Goal: Information Seeking & Learning: Learn about a topic

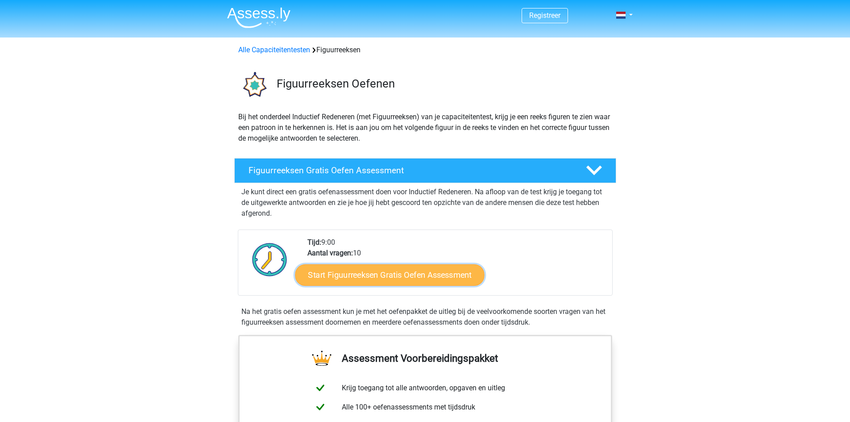
click at [365, 282] on link "Start Figuurreeksen Gratis Oefen Assessment" at bounding box center [389, 274] width 189 height 21
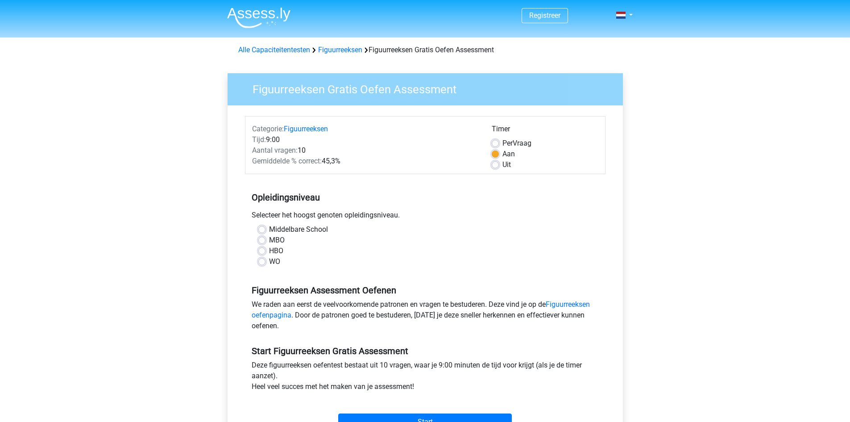
click at [269, 248] on label "HBO" at bounding box center [276, 250] width 14 height 11
click at [261, 248] on input "HBO" at bounding box center [261, 249] width 7 height 9
radio input "true"
click at [269, 240] on label "MBO" at bounding box center [277, 240] width 16 height 11
click at [262, 240] on input "MBO" at bounding box center [261, 239] width 7 height 9
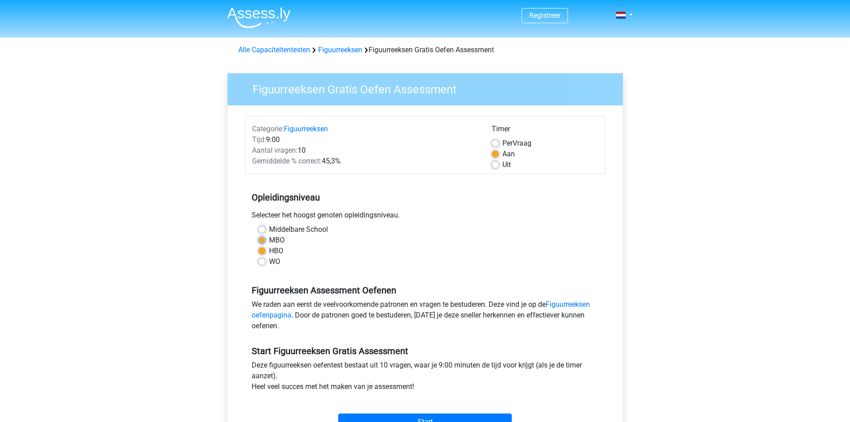
radio input "true"
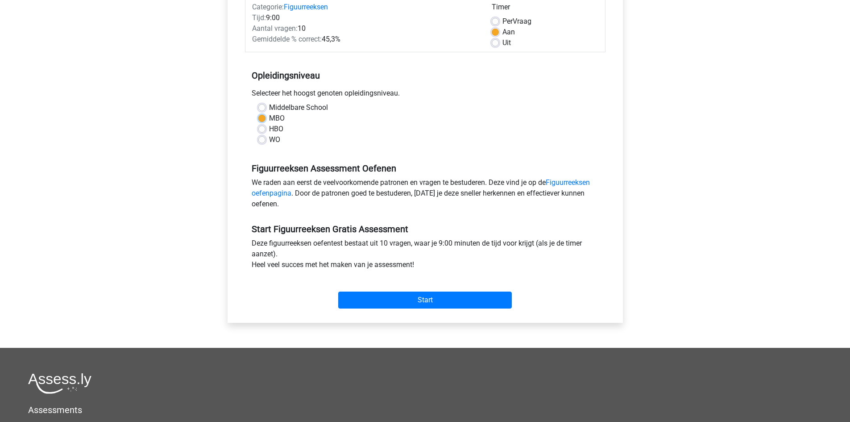
scroll to position [134, 0]
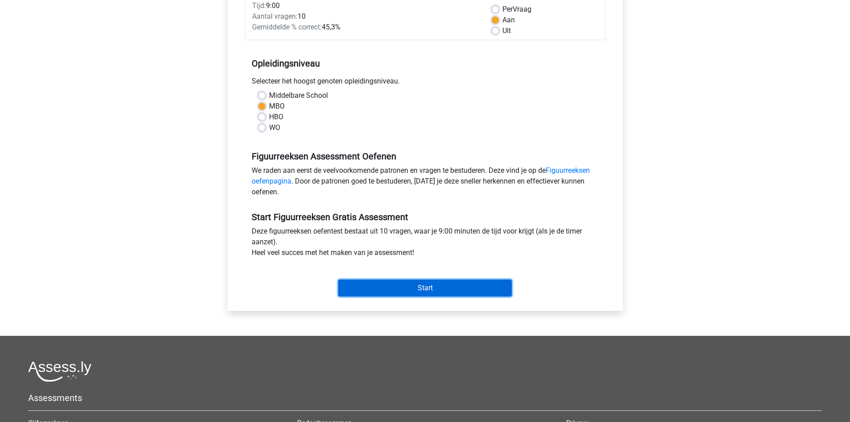
click at [417, 281] on input "Start" at bounding box center [425, 287] width 174 height 17
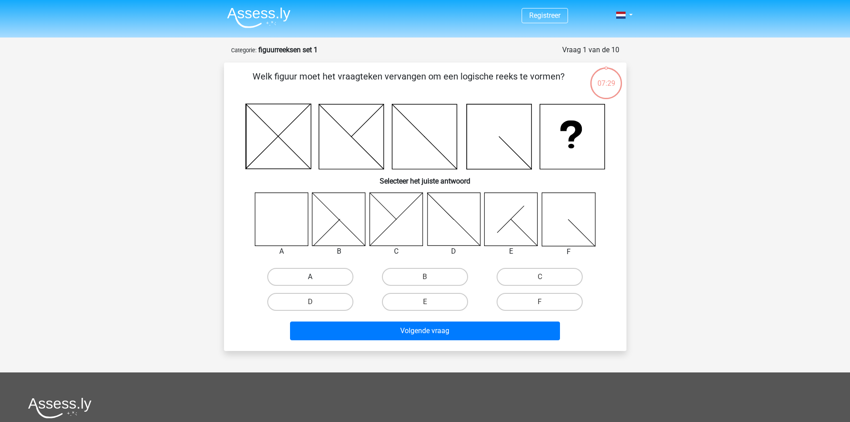
drag, startPoint x: 303, startPoint y: 271, endPoint x: 237, endPoint y: 308, distance: 75.5
click at [301, 272] on label "A" at bounding box center [310, 277] width 86 height 18
click at [310, 277] on input "A" at bounding box center [313, 280] width 6 height 6
radio input "true"
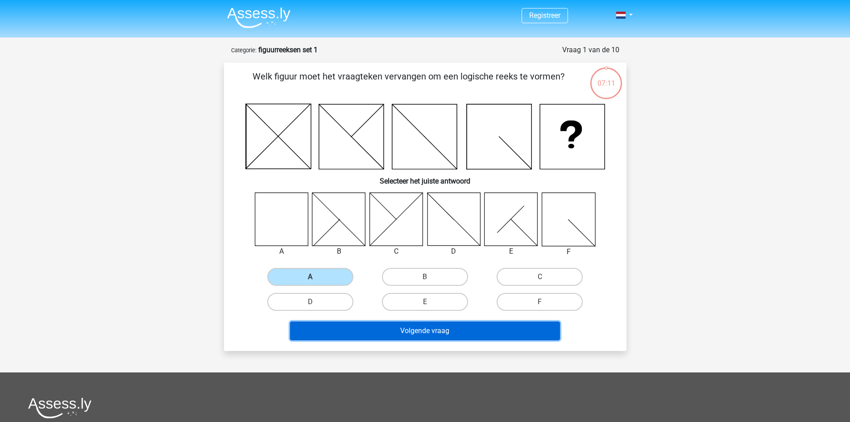
click at [428, 331] on button "Volgende vraag" at bounding box center [425, 330] width 270 height 19
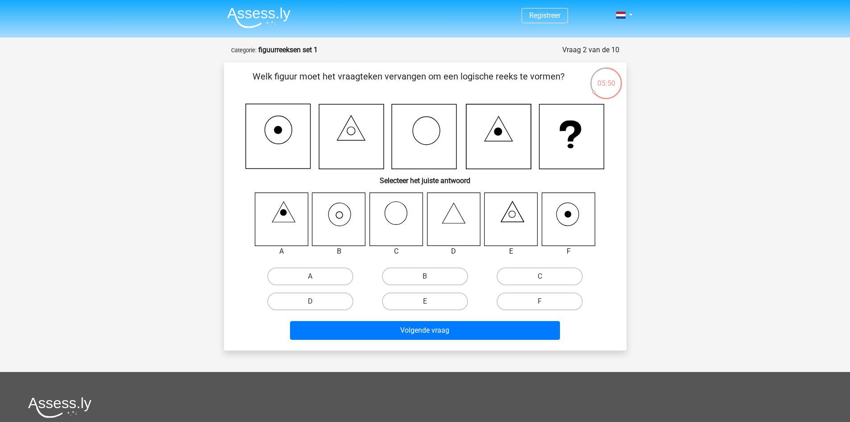
drag, startPoint x: 420, startPoint y: 273, endPoint x: 279, endPoint y: 353, distance: 161.9
click at [418, 274] on label "B" at bounding box center [425, 276] width 86 height 18
click at [425, 276] on input "B" at bounding box center [428, 279] width 6 height 6
radio input "true"
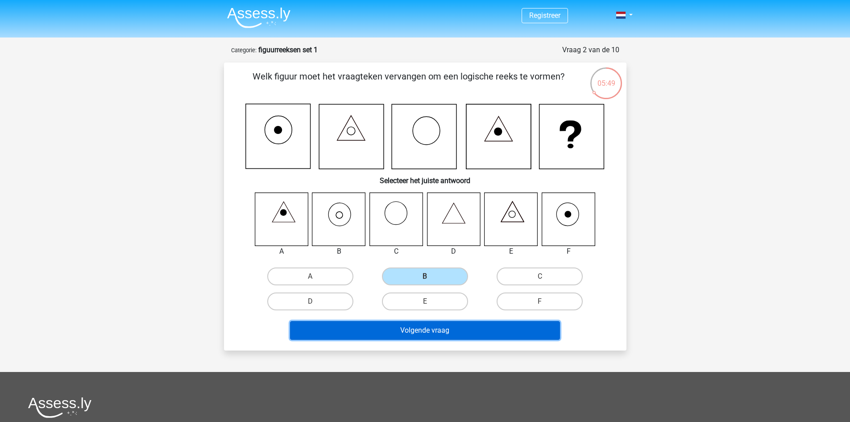
click at [485, 328] on button "Volgende vraag" at bounding box center [425, 330] width 270 height 19
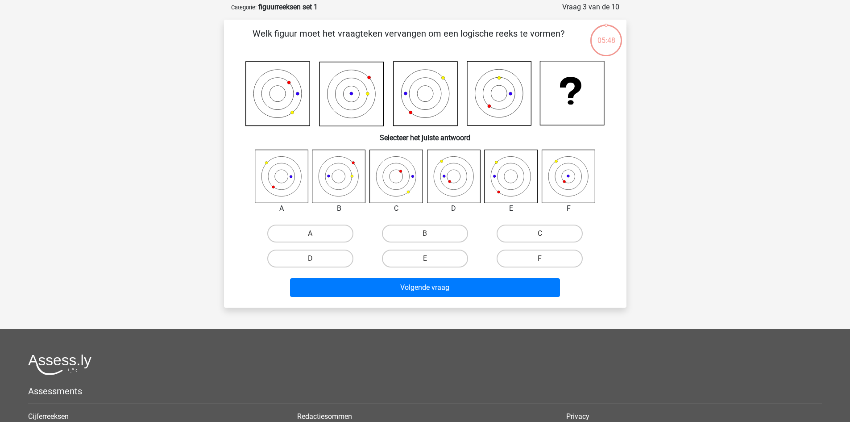
scroll to position [45, 0]
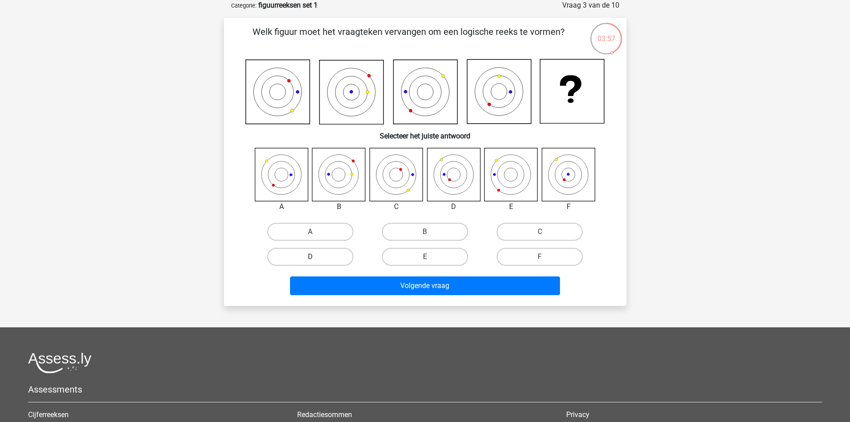
click at [303, 251] on label "D" at bounding box center [310, 257] width 86 height 18
click at [310, 257] on input "D" at bounding box center [313, 260] width 6 height 6
radio input "true"
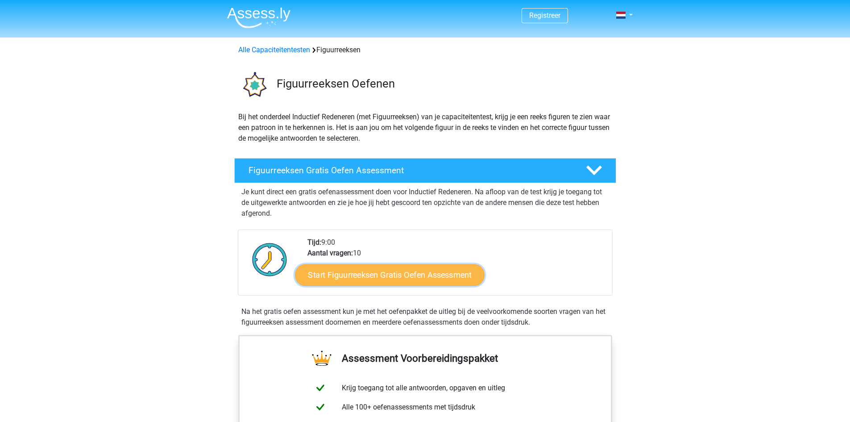
click at [368, 283] on link "Start Figuurreeksen Gratis Oefen Assessment" at bounding box center [389, 274] width 189 height 21
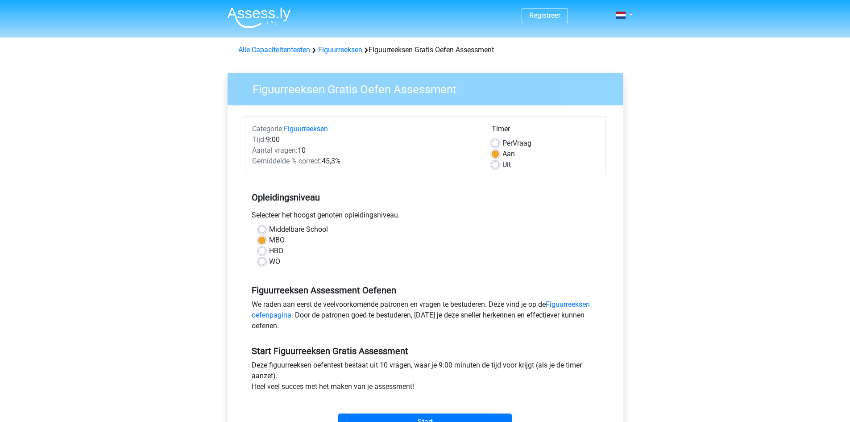
click at [261, 266] on div "WO" at bounding box center [425, 261] width 334 height 11
click at [269, 263] on label "WO" at bounding box center [274, 261] width 11 height 11
click at [264, 263] on input "WO" at bounding box center [261, 260] width 7 height 9
radio input "true"
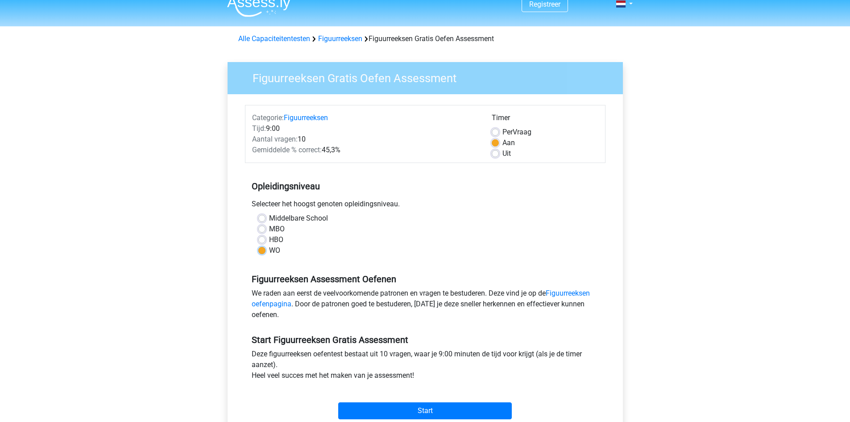
scroll to position [89, 0]
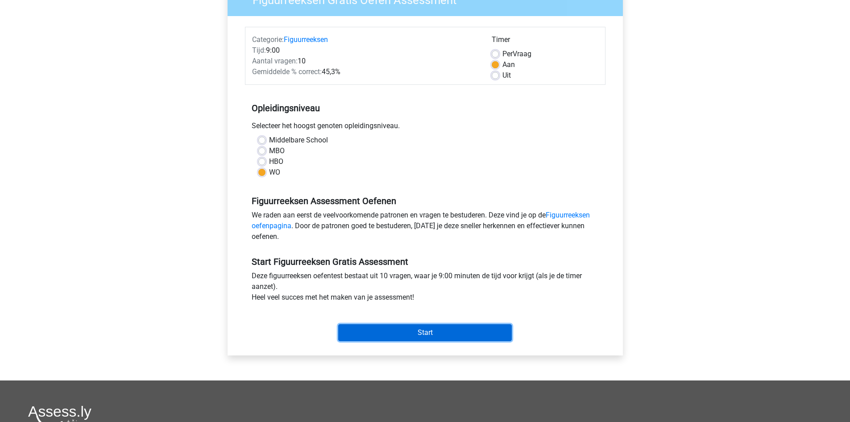
drag, startPoint x: 411, startPoint y: 325, endPoint x: 415, endPoint y: 330, distance: 6.4
click at [411, 325] on input "Start" at bounding box center [425, 332] width 174 height 17
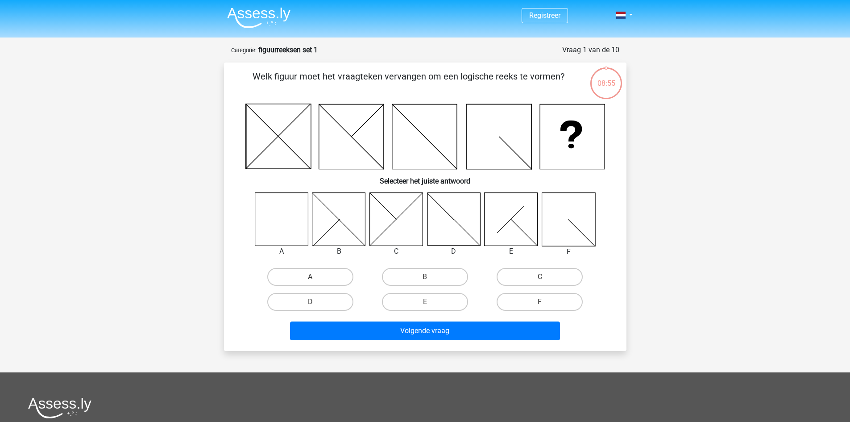
click at [281, 218] on icon at bounding box center [281, 218] width 53 height 53
click at [331, 278] on label "A" at bounding box center [310, 277] width 86 height 18
click at [316, 278] on input "A" at bounding box center [313, 280] width 6 height 6
radio input "true"
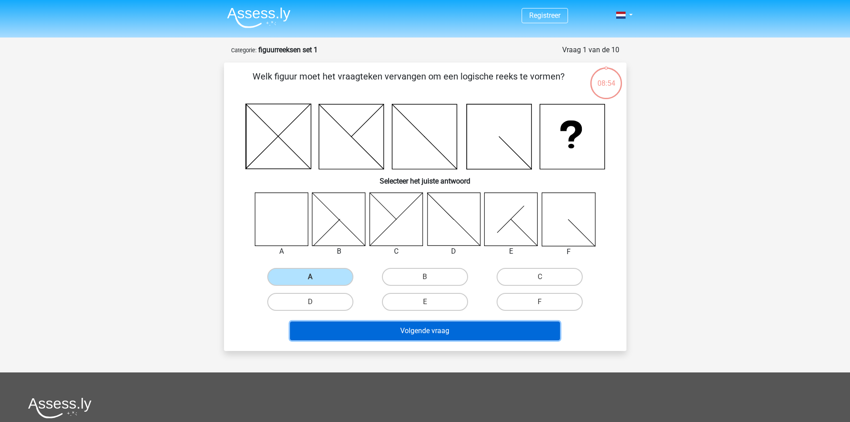
click at [426, 325] on button "Volgende vraag" at bounding box center [425, 330] width 270 height 19
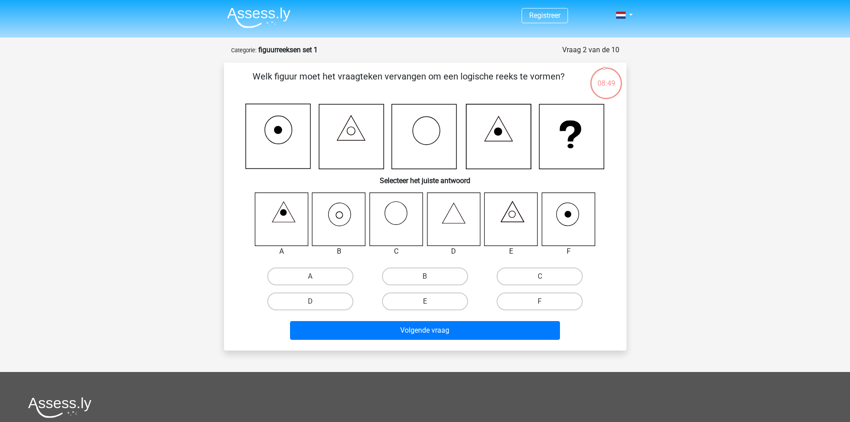
drag, startPoint x: 335, startPoint y: 216, endPoint x: 336, endPoint y: 225, distance: 9.0
click at [335, 216] on icon at bounding box center [338, 218] width 53 height 53
click at [429, 270] on label "B" at bounding box center [425, 276] width 86 height 18
click at [429, 276] on input "B" at bounding box center [428, 279] width 6 height 6
radio input "true"
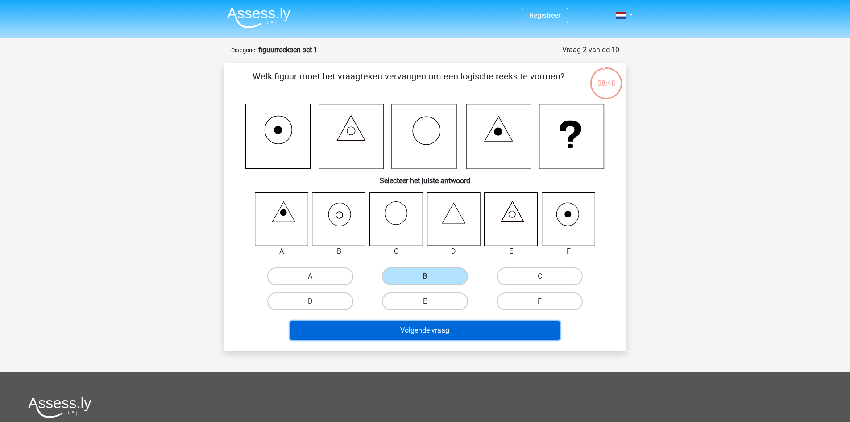
click at [433, 329] on button "Volgende vraag" at bounding box center [425, 330] width 270 height 19
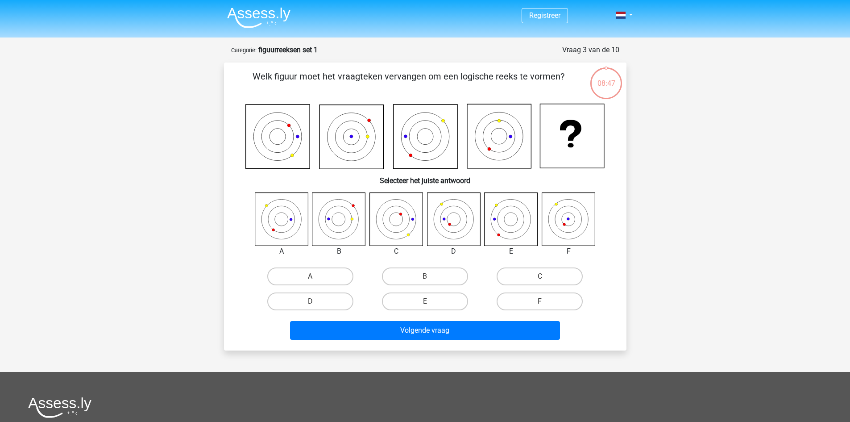
scroll to position [45, 0]
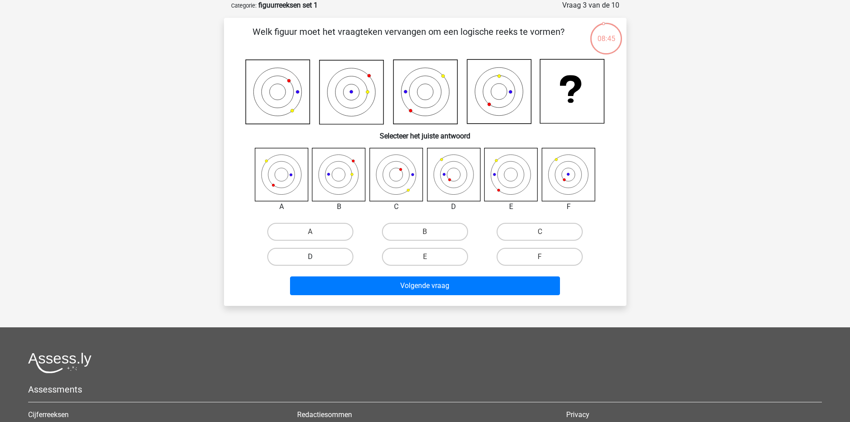
click at [296, 253] on label "D" at bounding box center [310, 257] width 86 height 18
click at [310, 257] on input "D" at bounding box center [313, 260] width 6 height 6
radio input "true"
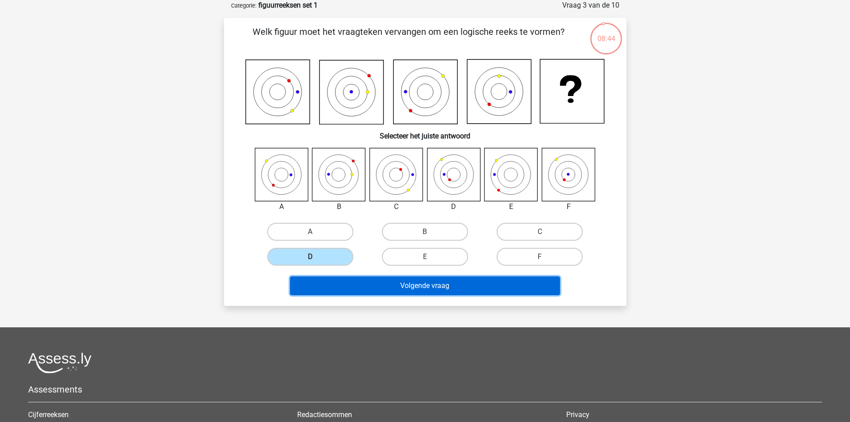
click at [413, 283] on button "Volgende vraag" at bounding box center [425, 285] width 270 height 19
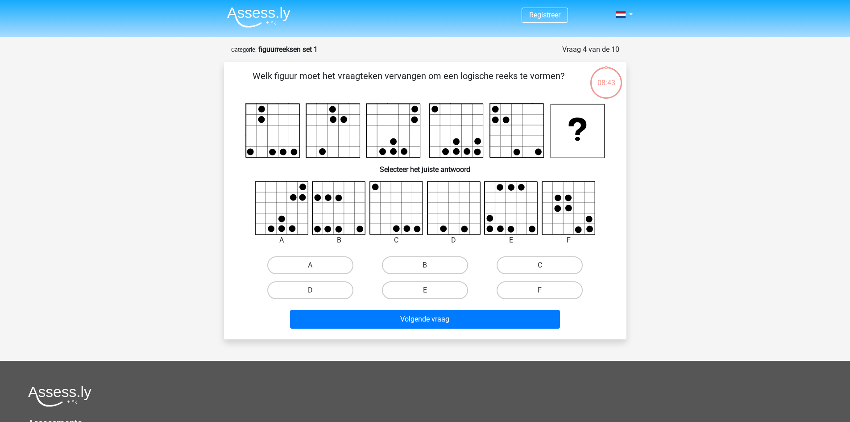
scroll to position [0, 0]
